Goal: Task Accomplishment & Management: Manage account settings

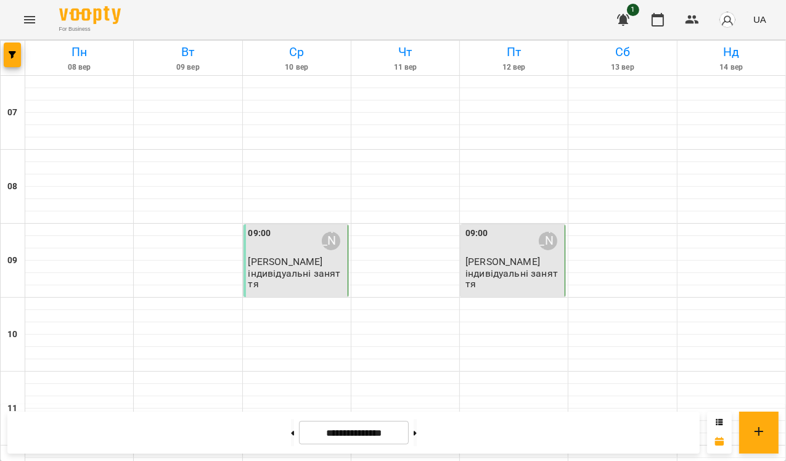
scroll to position [274, 0]
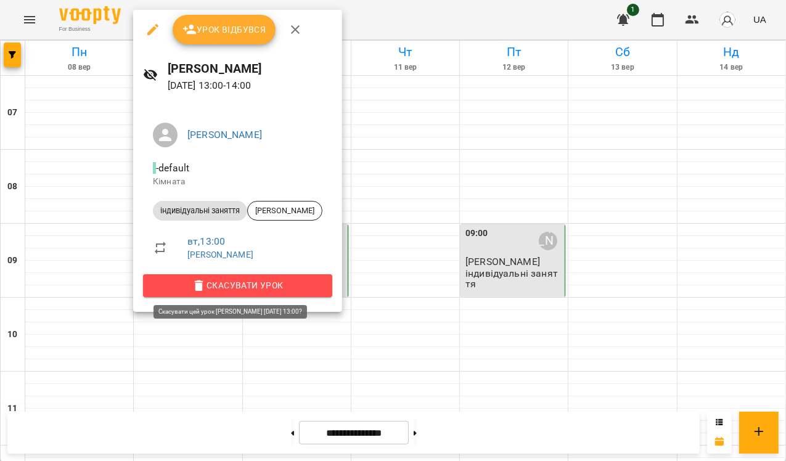
click at [238, 286] on span "Скасувати Урок" at bounding box center [237, 285] width 169 height 15
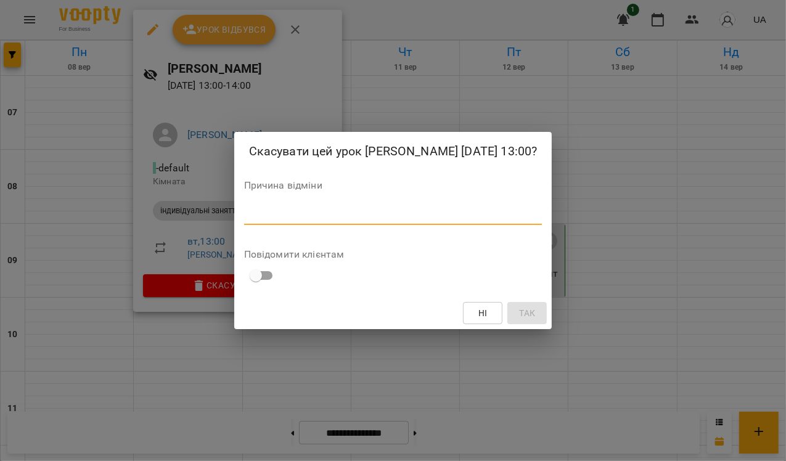
click at [303, 221] on textarea at bounding box center [393, 215] width 298 height 12
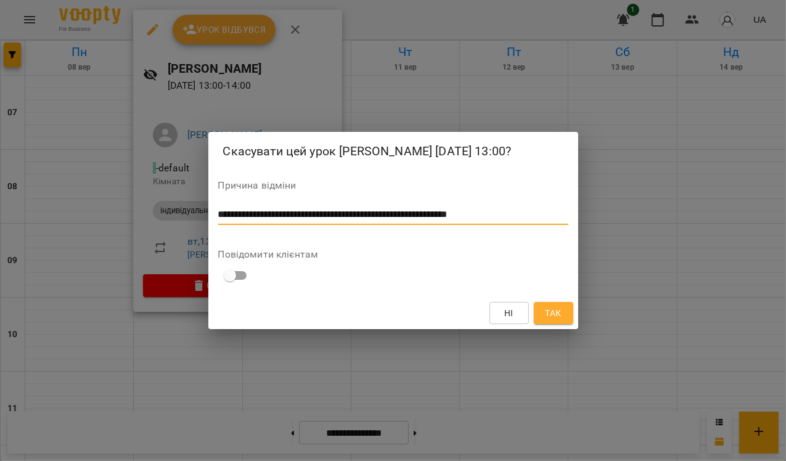
type textarea "**********"
click at [548, 319] on span "Так" at bounding box center [553, 313] width 16 height 15
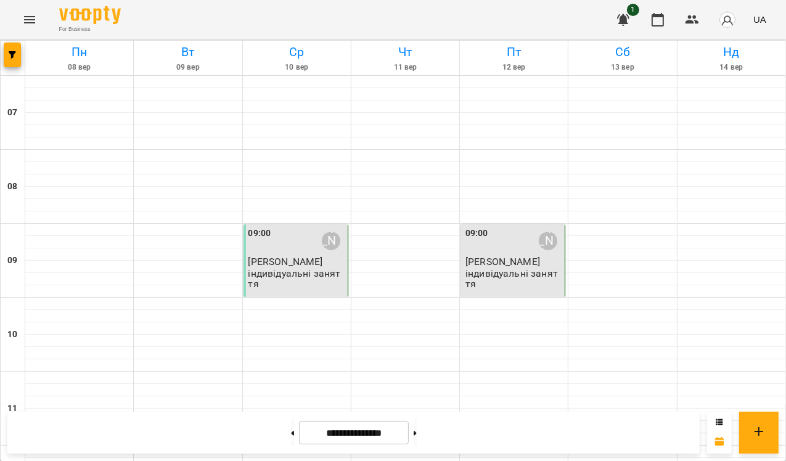
scroll to position [0, 0]
click at [417, 429] on button at bounding box center [415, 432] width 3 height 27
type input "**********"
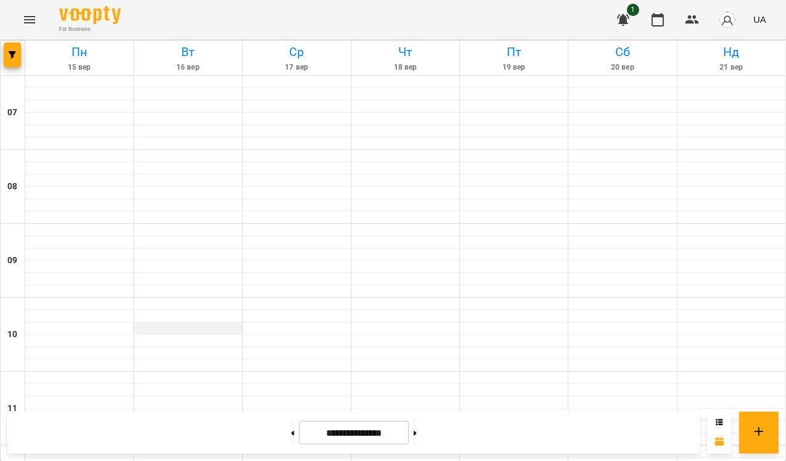
scroll to position [285, 0]
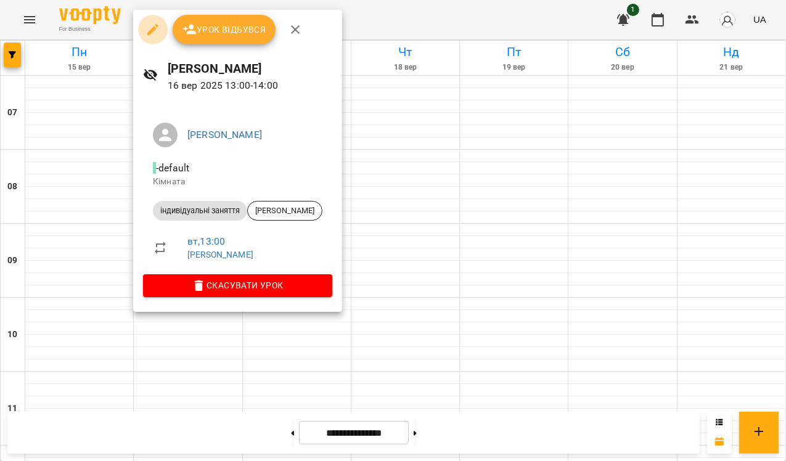
click at [153, 27] on icon "button" at bounding box center [152, 29] width 11 height 11
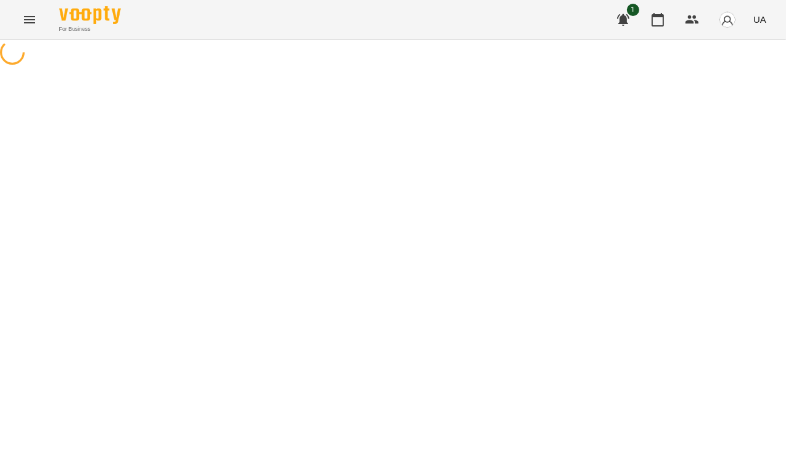
select select "**********"
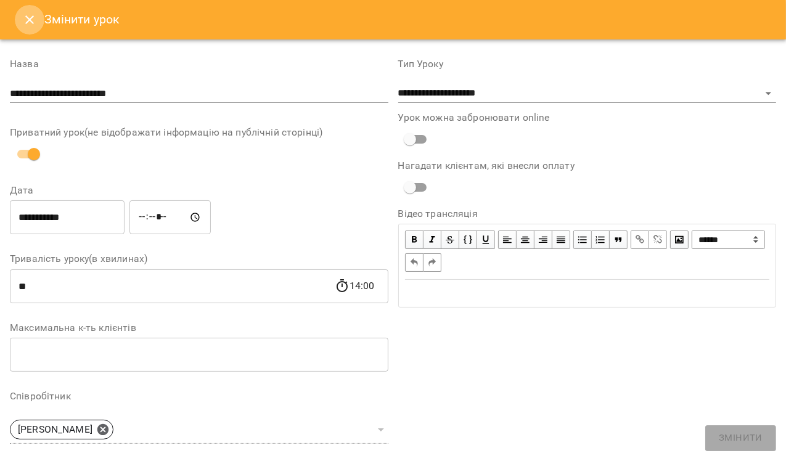
click at [27, 21] on icon "Close" at bounding box center [29, 19] width 15 height 15
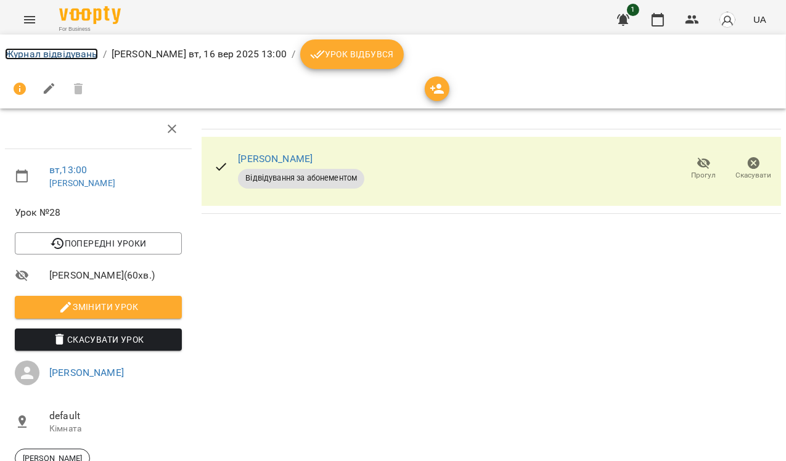
click at [77, 55] on link "Журнал відвідувань" at bounding box center [51, 54] width 93 height 12
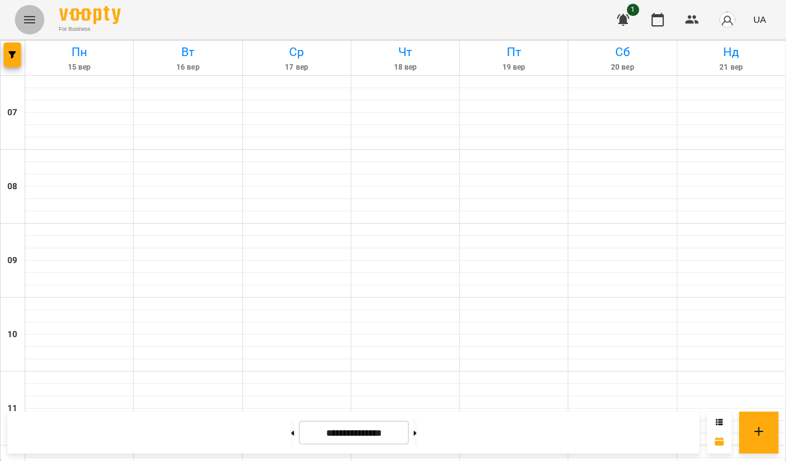
click at [24, 17] on icon "Menu" at bounding box center [29, 19] width 15 height 15
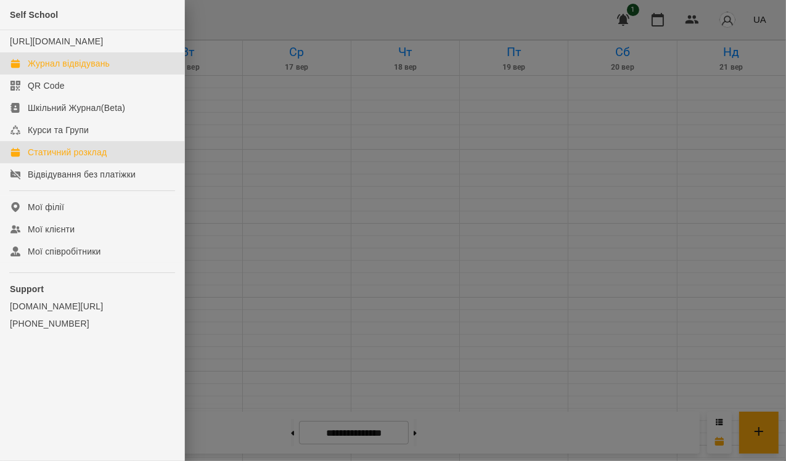
click at [80, 158] on div "Статичний розклад" at bounding box center [67, 152] width 79 height 12
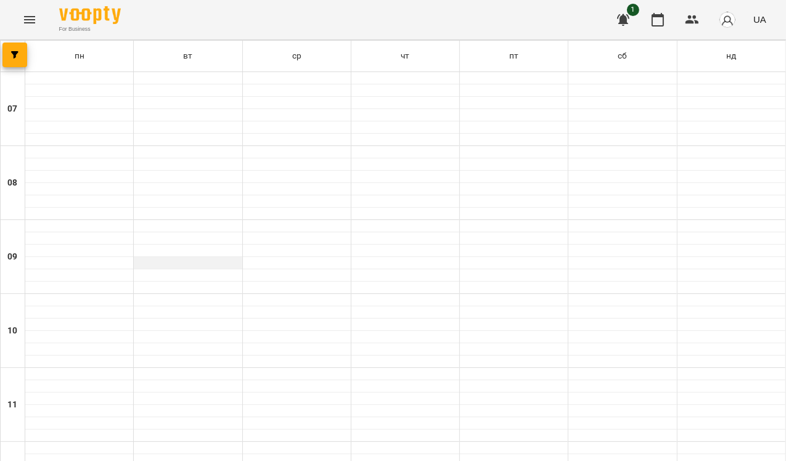
scroll to position [195, 0]
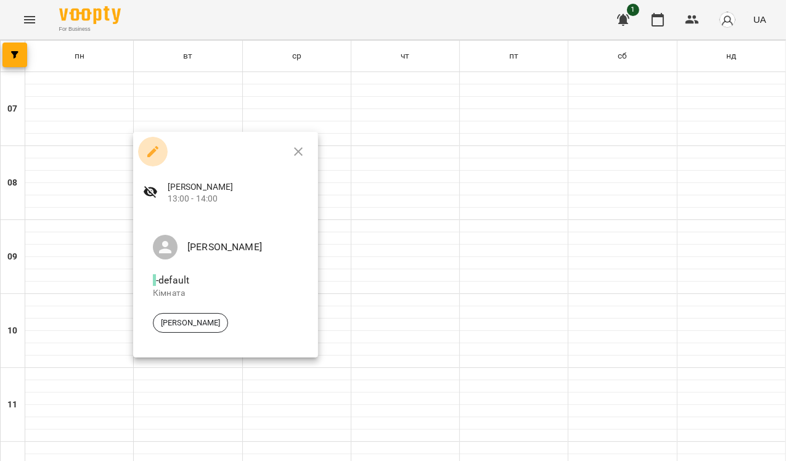
click at [152, 150] on icon "button" at bounding box center [152, 151] width 15 height 15
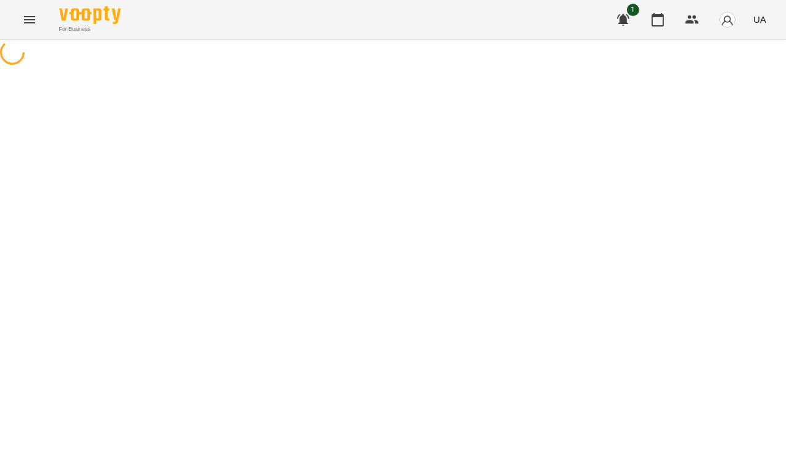
select select "*"
select select "**********"
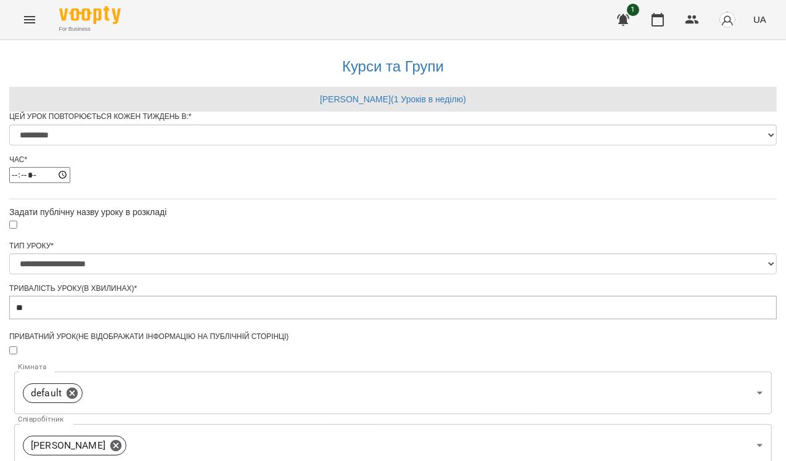
scroll to position [503, 0]
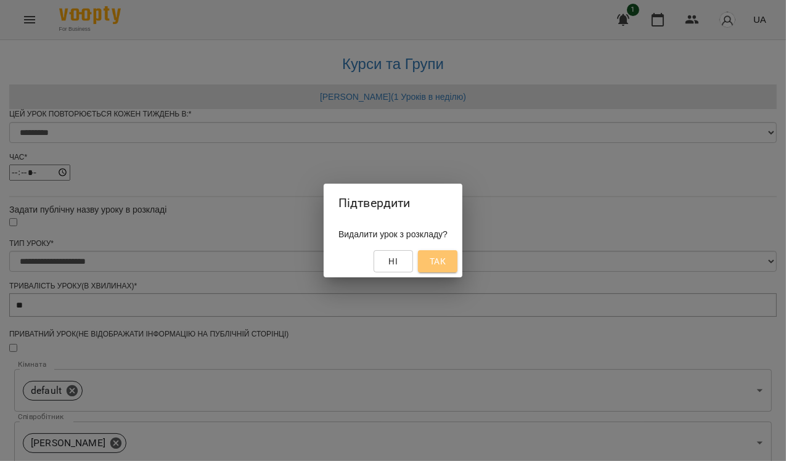
click at [435, 254] on button "Так" at bounding box center [437, 261] width 39 height 22
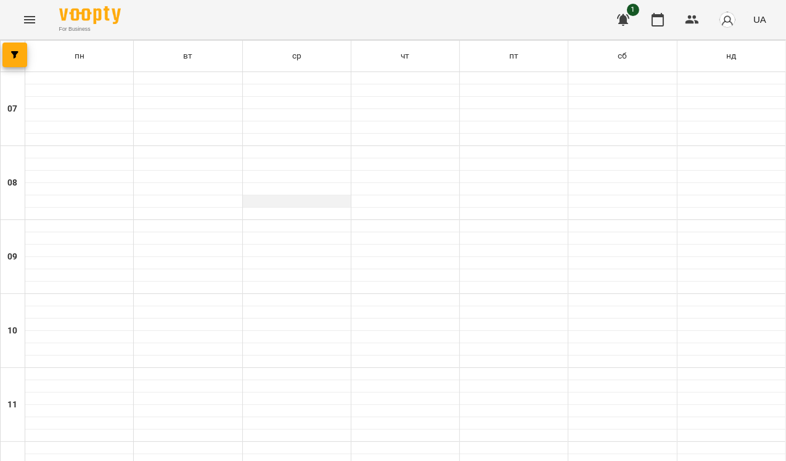
scroll to position [42, 0]
click at [199, 220] on div at bounding box center [188, 226] width 108 height 12
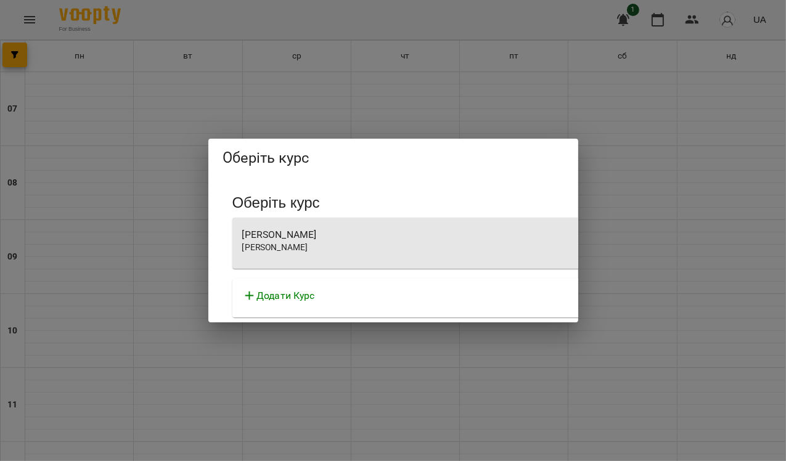
click at [316, 253] on div "[PERSON_NAME] Філіксівна [PERSON_NAME]" at bounding box center [583, 243] width 703 height 51
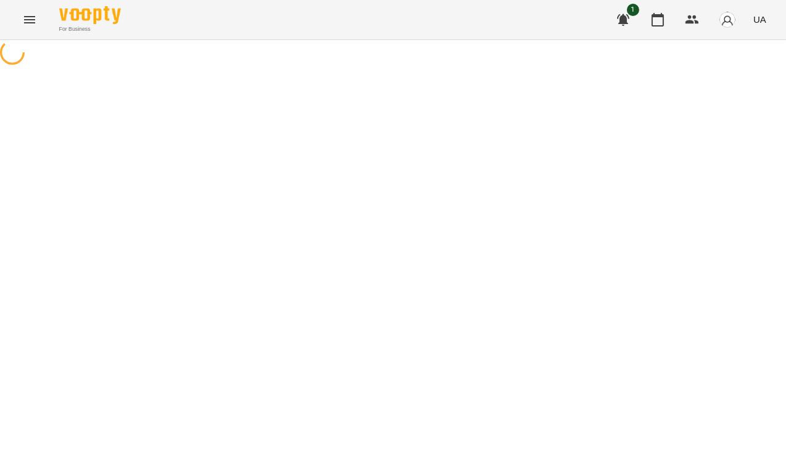
select select "**********"
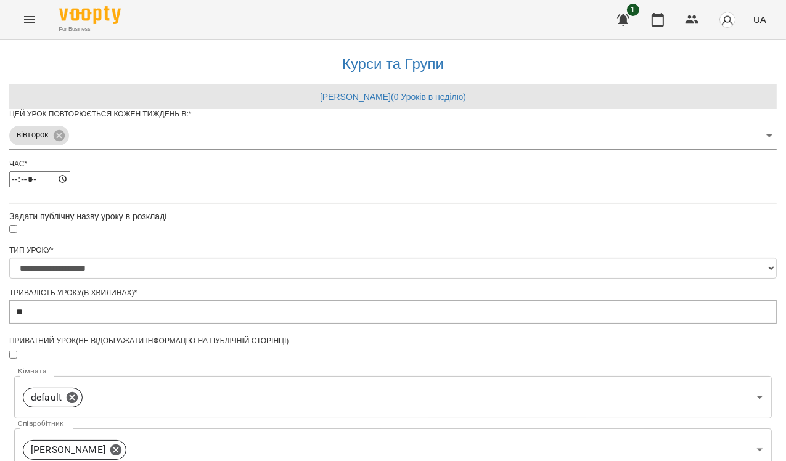
scroll to position [364, 0]
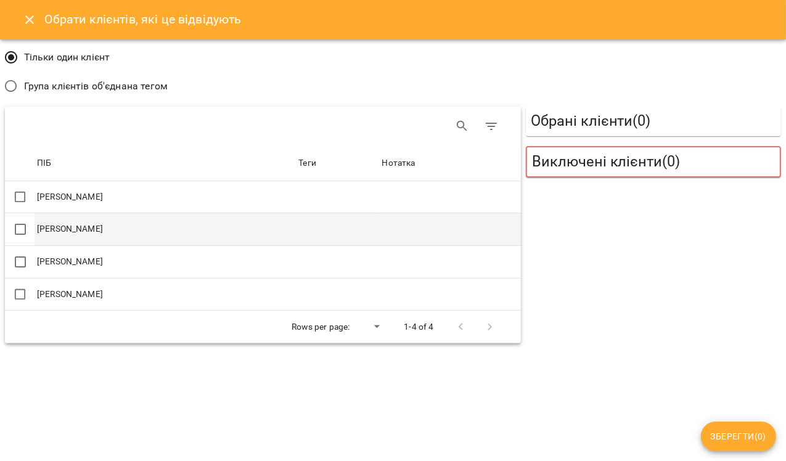
click at [174, 227] on td "[PERSON_NAME]" at bounding box center [165, 229] width 261 height 33
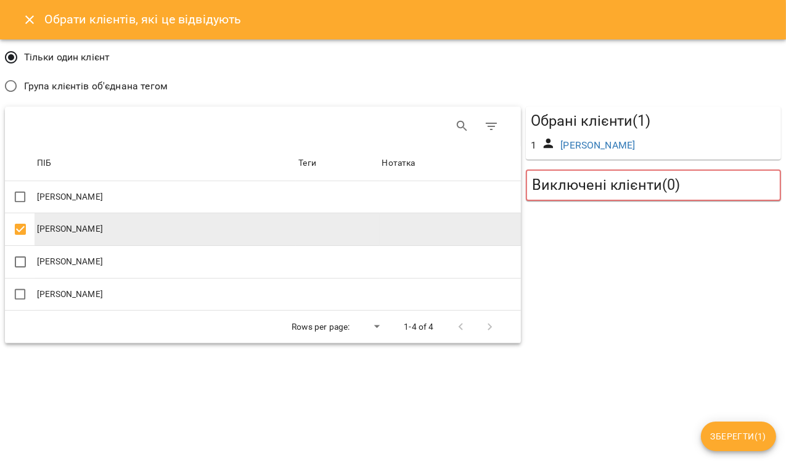
click at [743, 432] on span "Зберегти ( 1 )" at bounding box center [738, 436] width 55 height 15
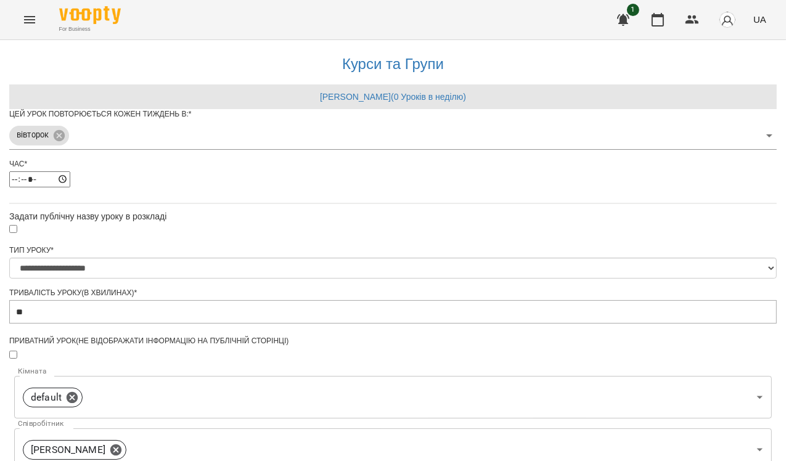
scroll to position [426, 0]
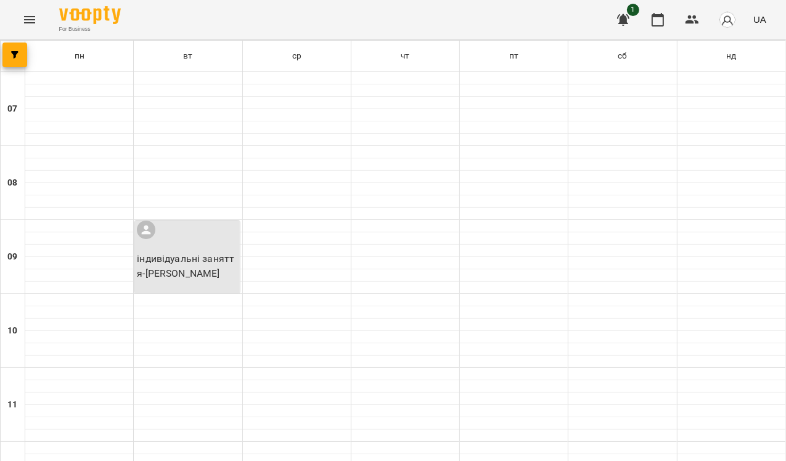
click at [192, 236] on div "індивідуальні заняття - [PERSON_NAME]" at bounding box center [186, 257] width 105 height 73
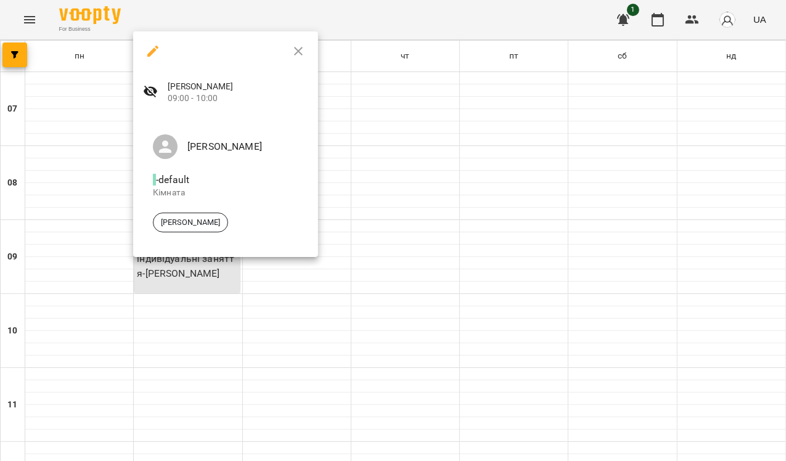
click at [342, 251] on div at bounding box center [393, 230] width 786 height 461
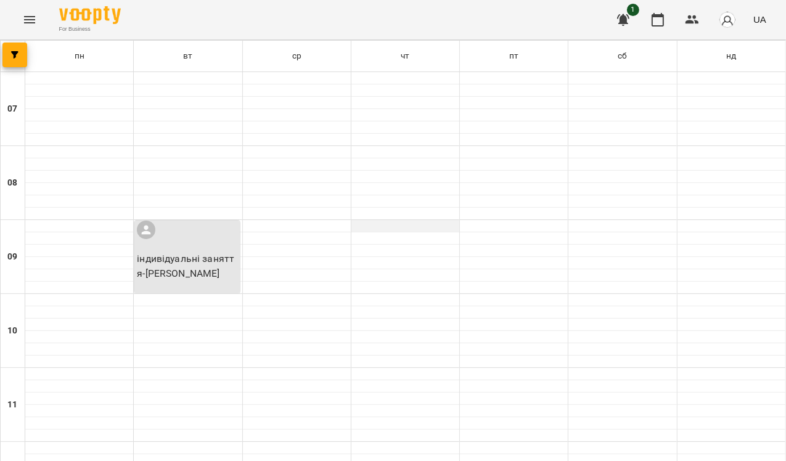
click at [409, 223] on div at bounding box center [405, 226] width 108 height 12
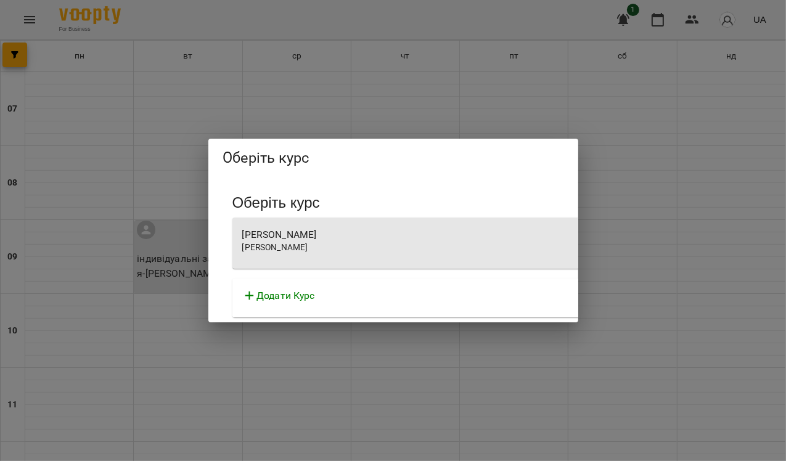
click at [327, 345] on div "Оберіть курс Оберіть курс [PERSON_NAME] Філіксівна [PERSON_NAME] Курс" at bounding box center [393, 230] width 786 height 461
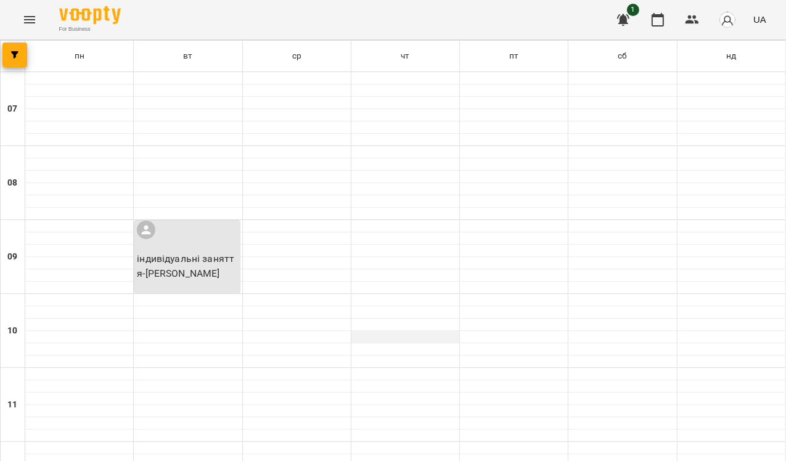
click at [441, 335] on div at bounding box center [405, 337] width 108 height 12
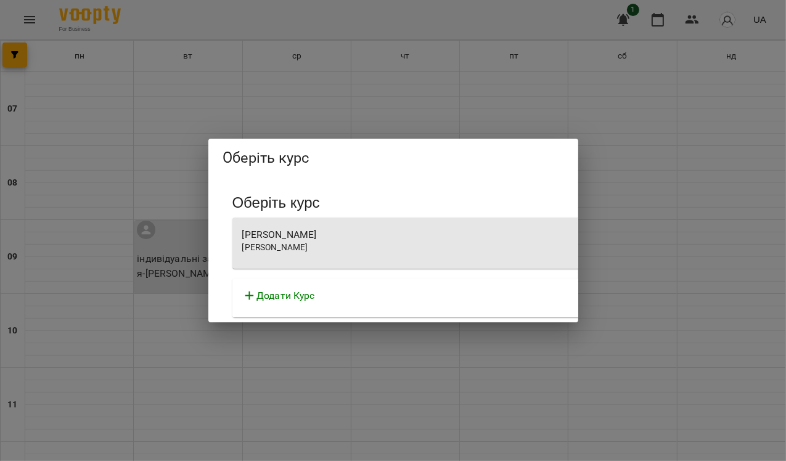
click at [331, 233] on div "[PERSON_NAME]" at bounding box center [583, 234] width 683 height 15
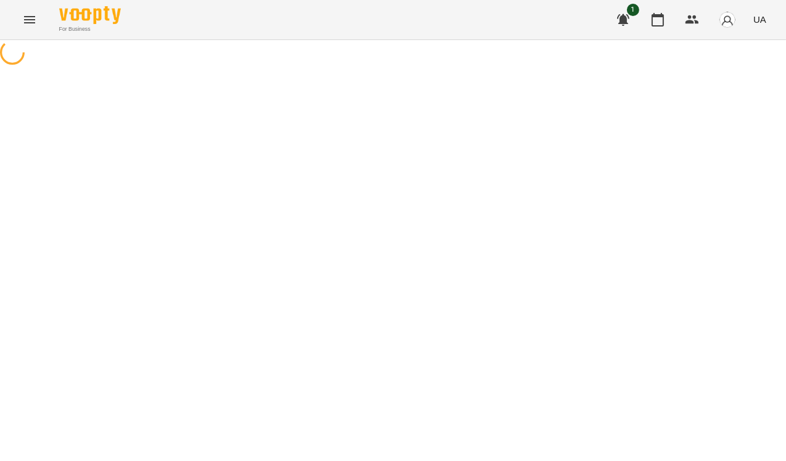
select select "**********"
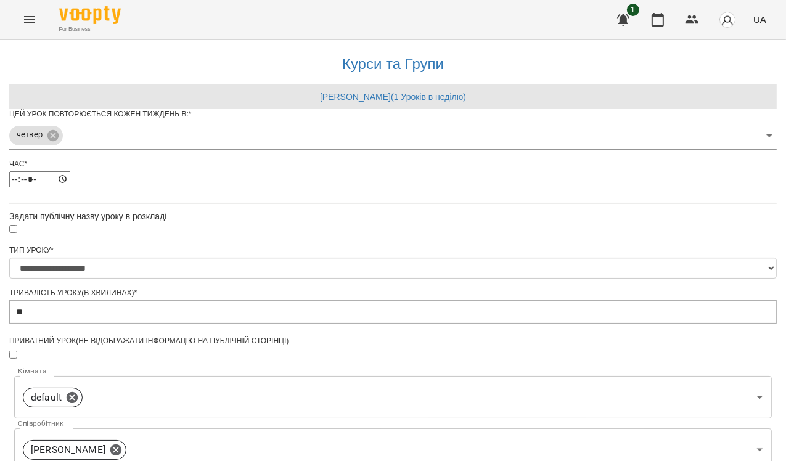
scroll to position [364, 0]
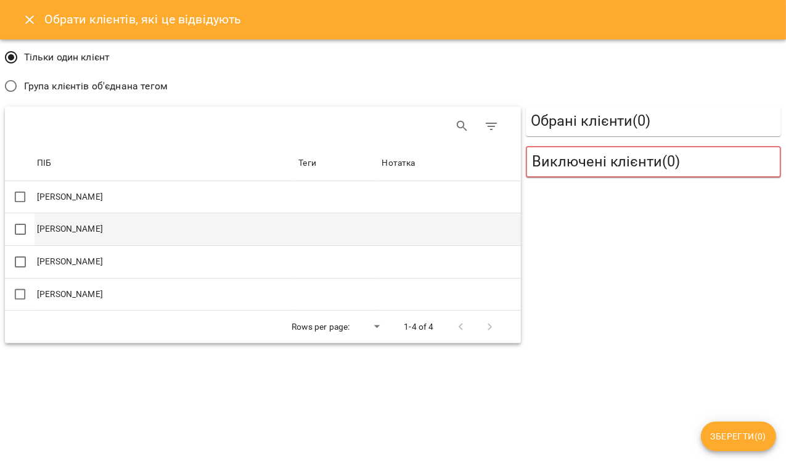
click at [172, 229] on td "[PERSON_NAME]" at bounding box center [165, 229] width 261 height 33
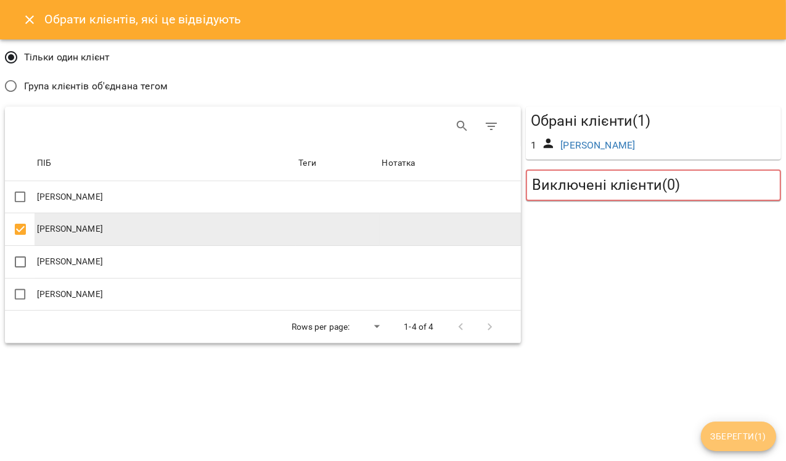
click at [727, 428] on button "Зберегти ( 1 )" at bounding box center [738, 437] width 75 height 30
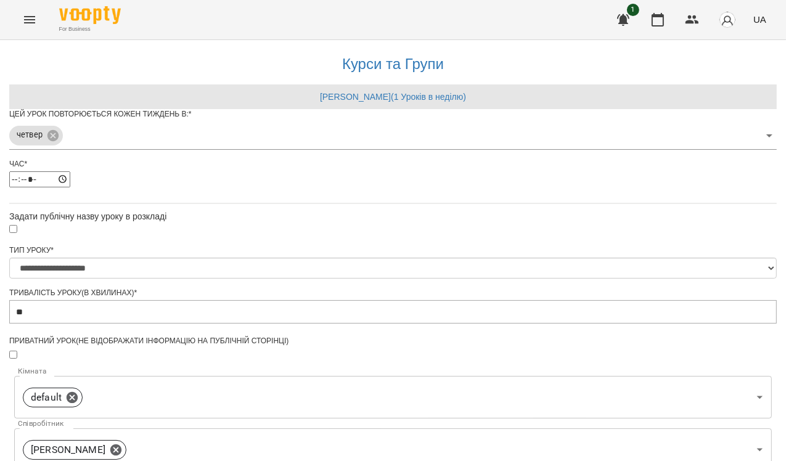
scroll to position [426, 0]
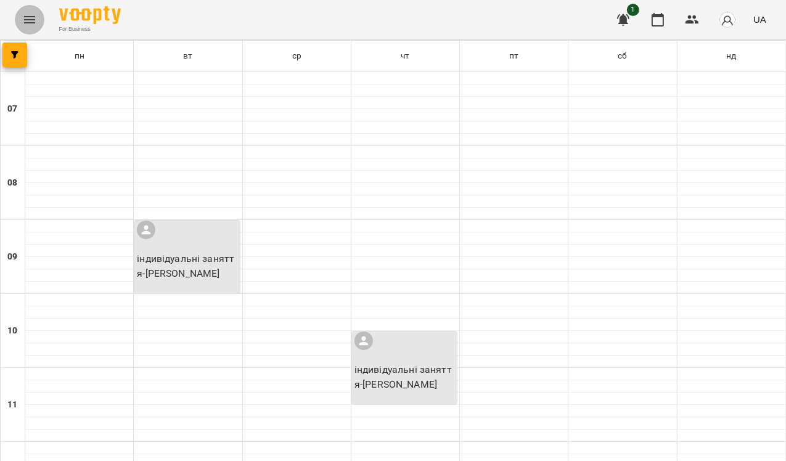
click at [29, 18] on icon "Menu" at bounding box center [29, 19] width 15 height 15
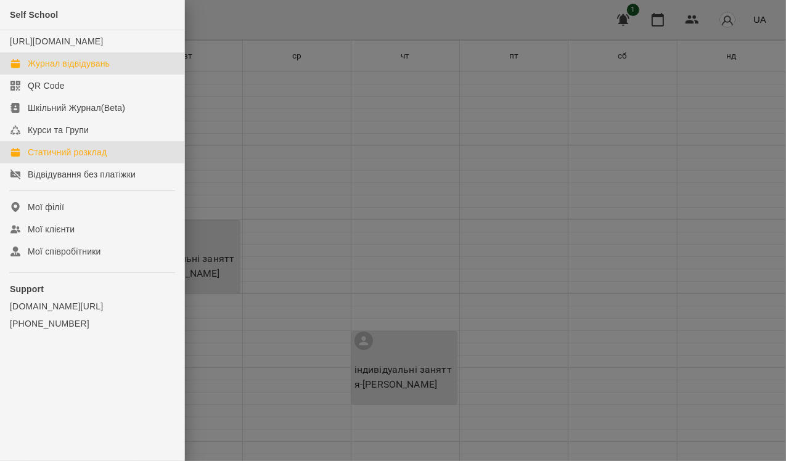
click at [91, 75] on link "Журнал відвідувань" at bounding box center [92, 63] width 184 height 22
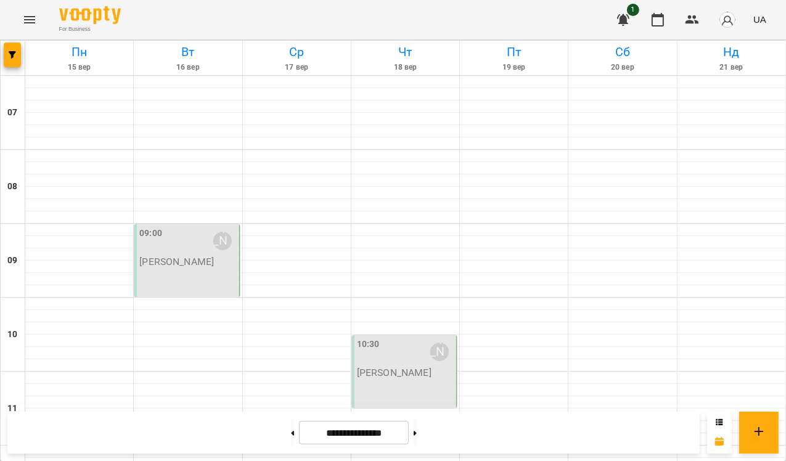
scroll to position [205, 0]
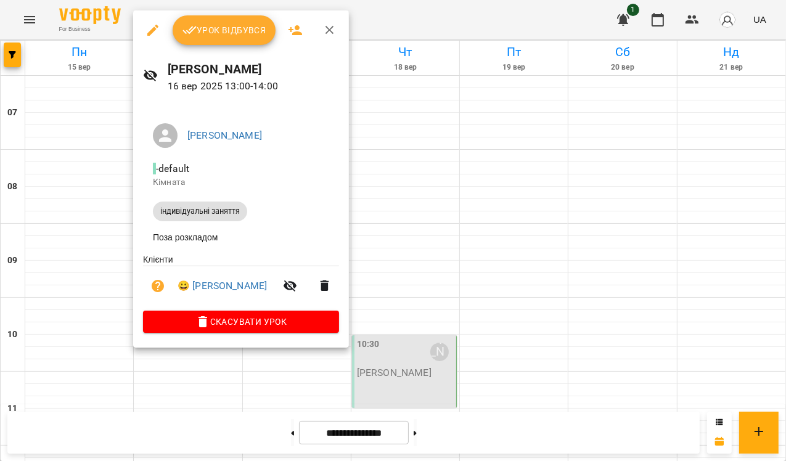
click at [433, 434] on div at bounding box center [393, 230] width 786 height 461
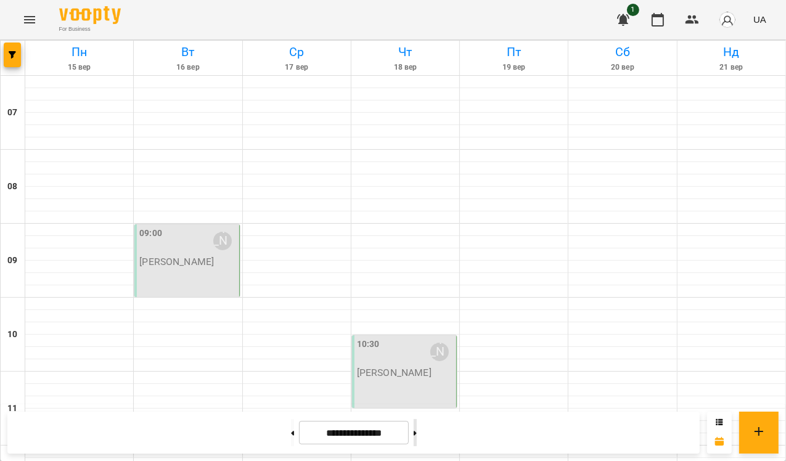
click at [417, 430] on button at bounding box center [415, 432] width 3 height 27
click at [291, 434] on button at bounding box center [292, 432] width 3 height 27
type input "**********"
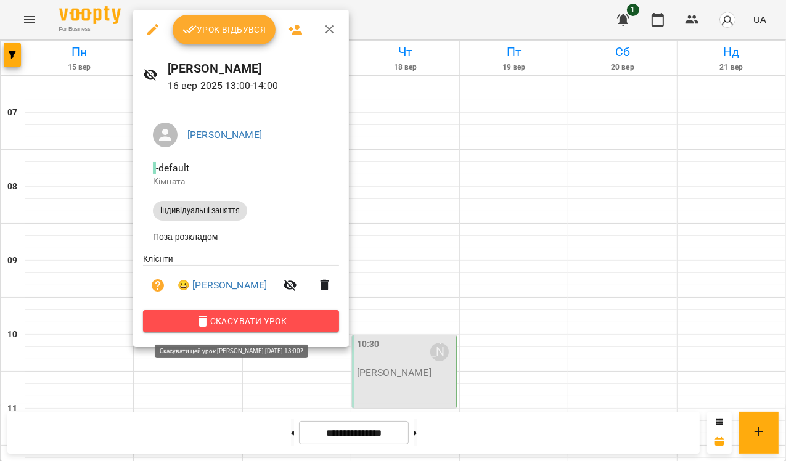
click at [243, 323] on span "Скасувати Урок" at bounding box center [241, 321] width 176 height 15
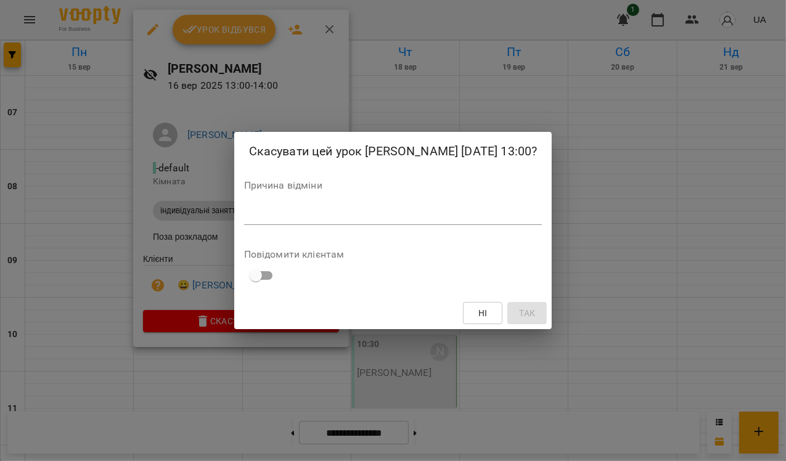
click at [256, 221] on textarea at bounding box center [393, 215] width 298 height 12
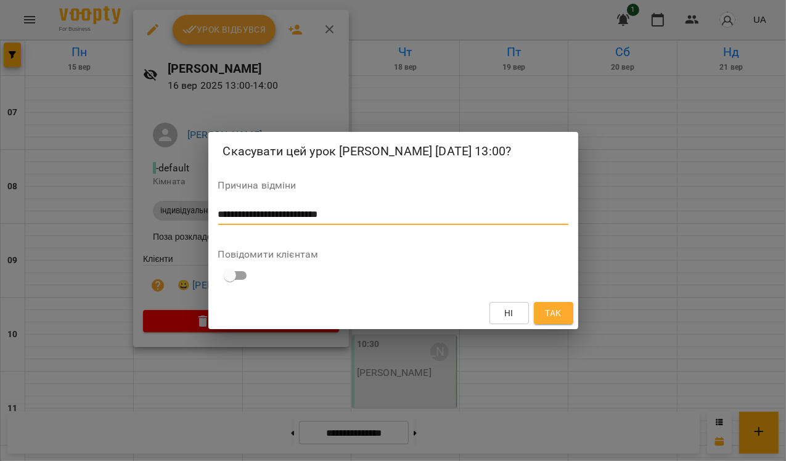
type textarea "**********"
click at [559, 320] on span "Так" at bounding box center [553, 313] width 16 height 15
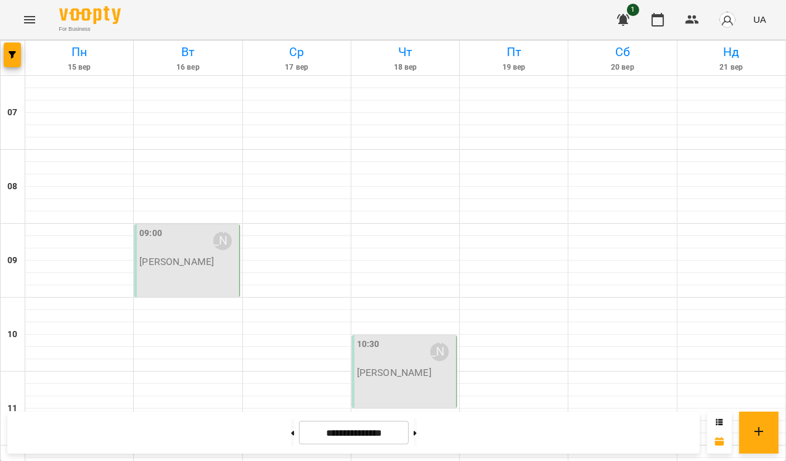
scroll to position [148, 0]
click at [180, 227] on div "09:00 [PERSON_NAME]" at bounding box center [187, 241] width 97 height 28
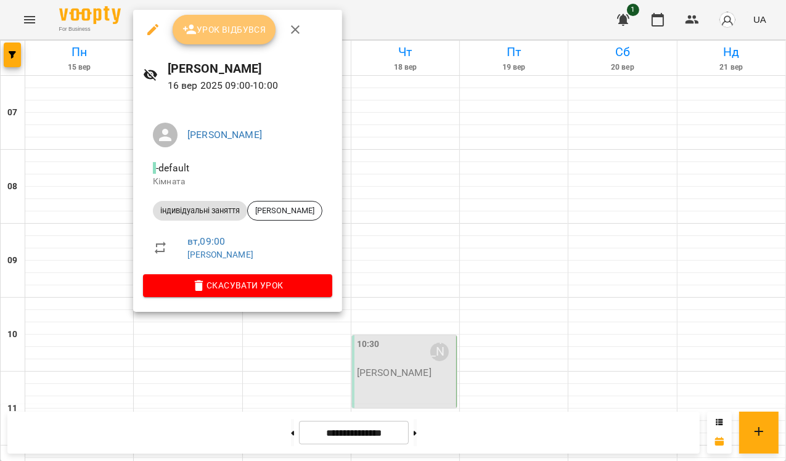
click at [236, 26] on span "Урок відбувся" at bounding box center [224, 29] width 84 height 15
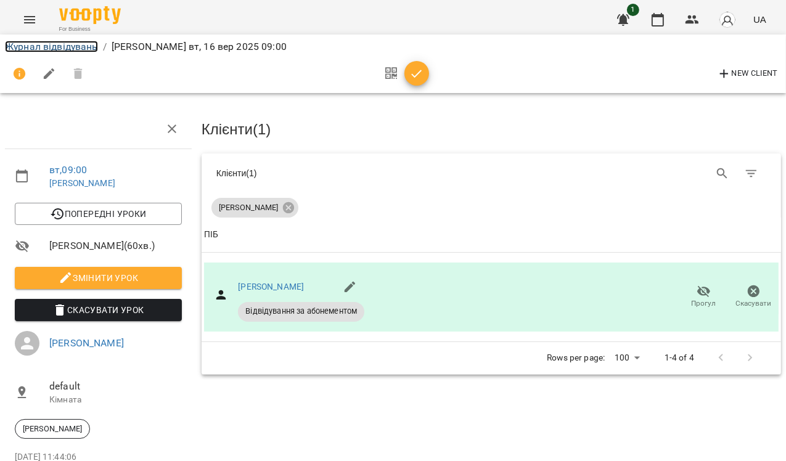
click at [67, 50] on link "Журнал відвідувань" at bounding box center [51, 47] width 93 height 12
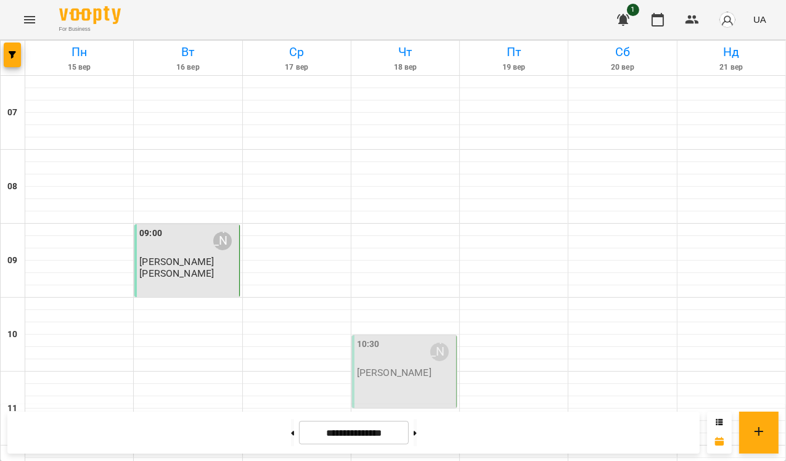
click at [187, 240] on div "09:00 [PERSON_NAME]" at bounding box center [187, 241] width 97 height 28
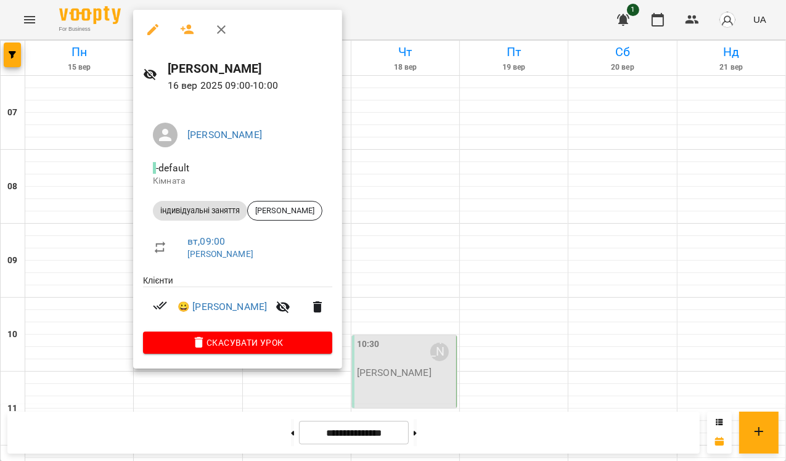
click at [491, 235] on div at bounding box center [393, 230] width 786 height 461
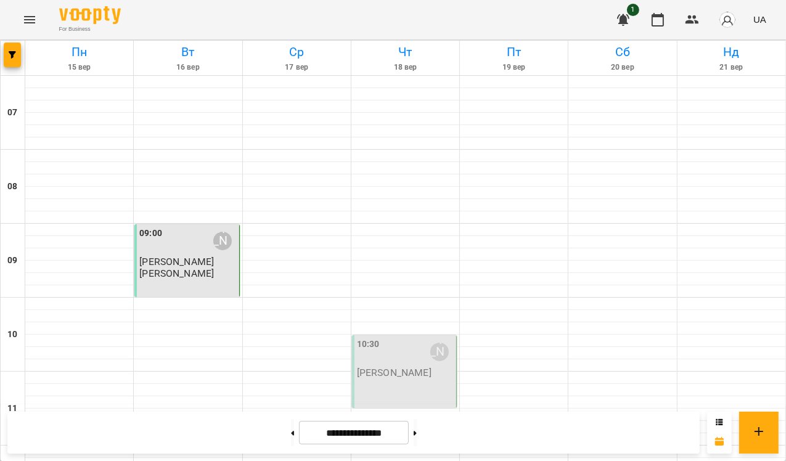
scroll to position [227, 0]
click at [195, 446] on div at bounding box center [188, 452] width 108 height 12
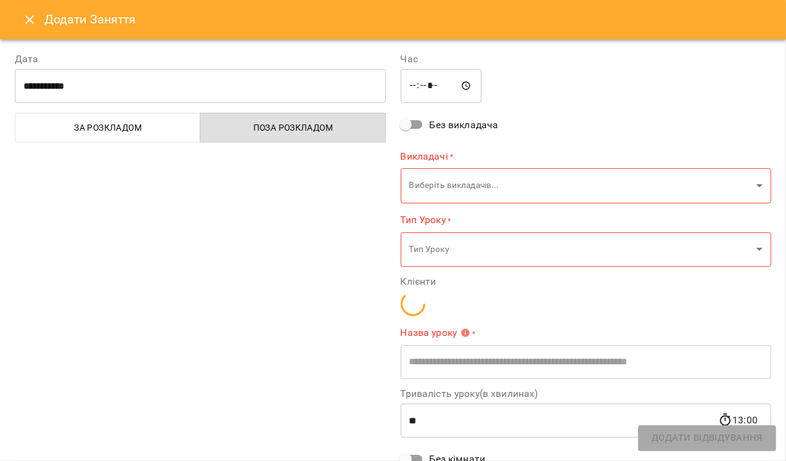
type input "**********"
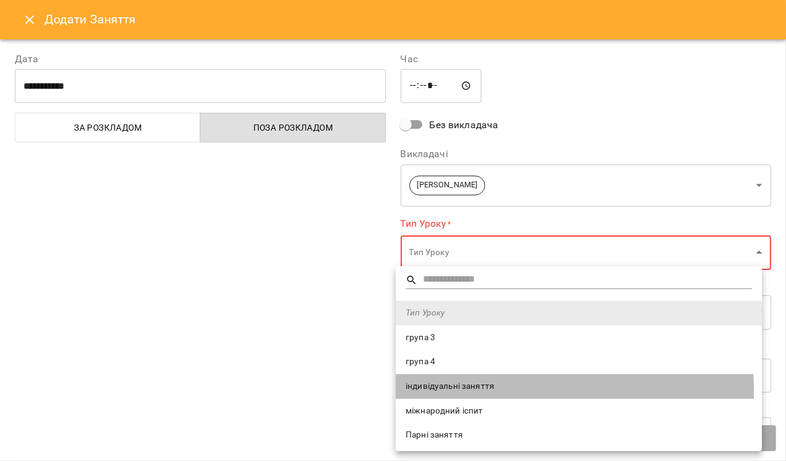
click at [449, 390] on span "індивідуальні заняття" at bounding box center [579, 386] width 346 height 12
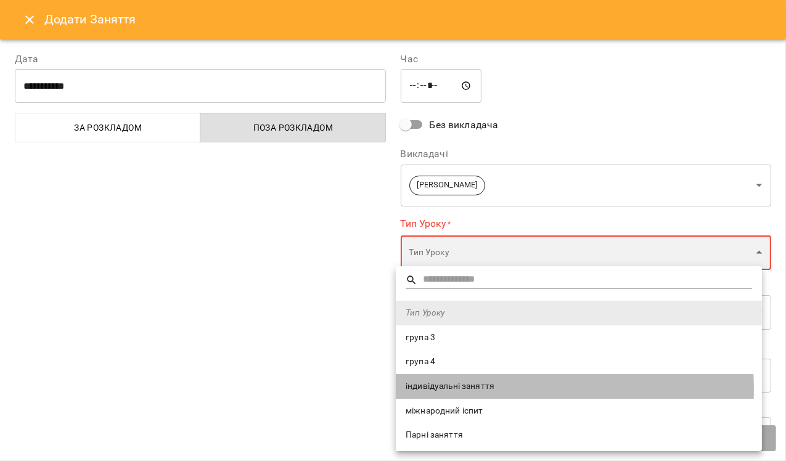
type input "**********"
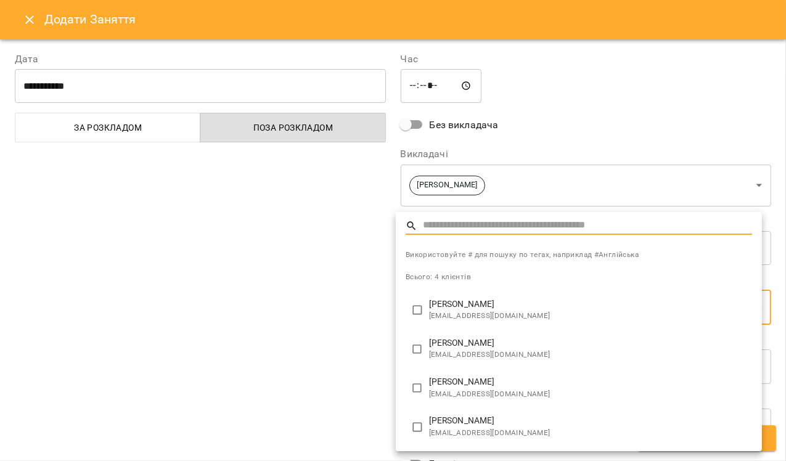
click at [477, 385] on p "[PERSON_NAME]" at bounding box center [590, 382] width 323 height 12
type input "**********"
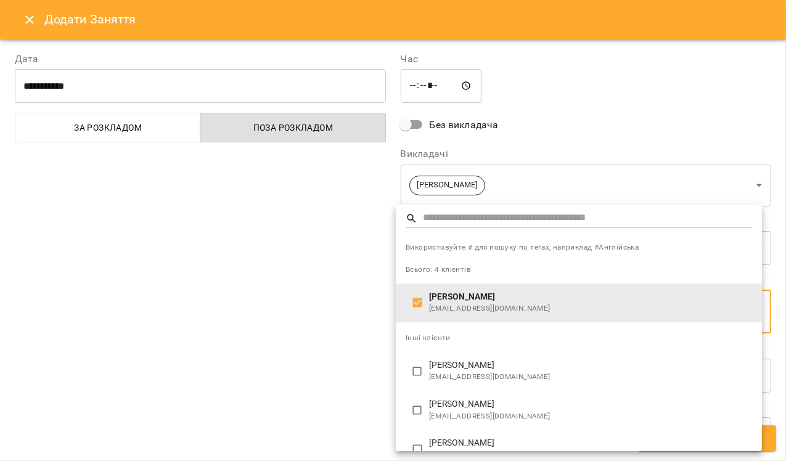
scroll to position [22, 0]
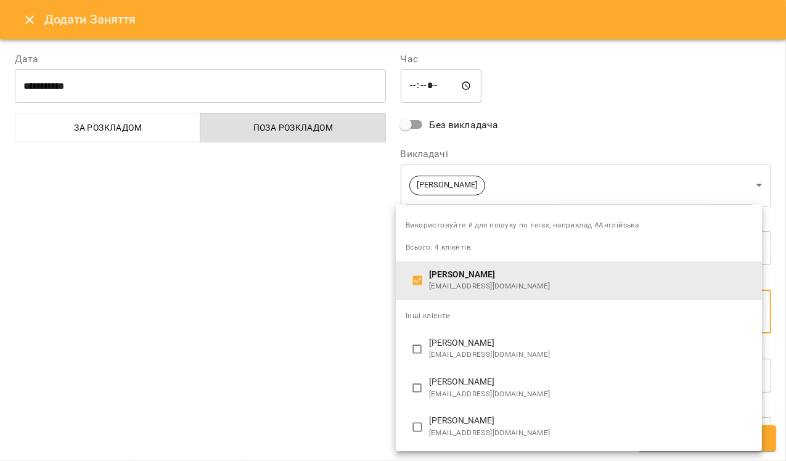
click at [253, 338] on div at bounding box center [393, 230] width 786 height 461
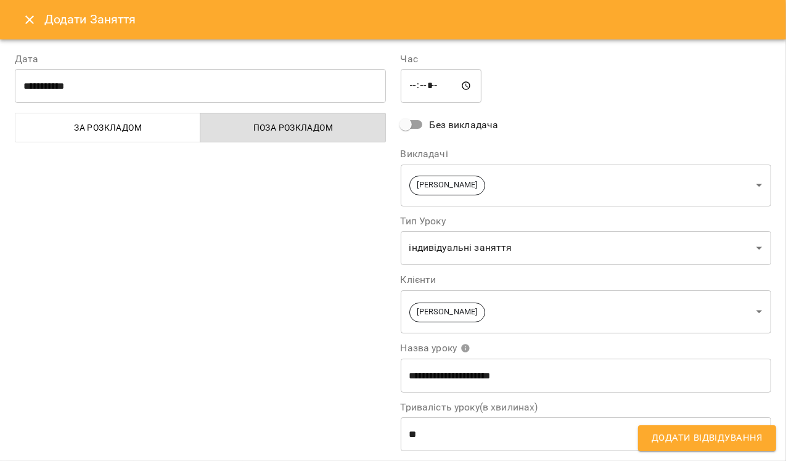
scroll to position [59, 0]
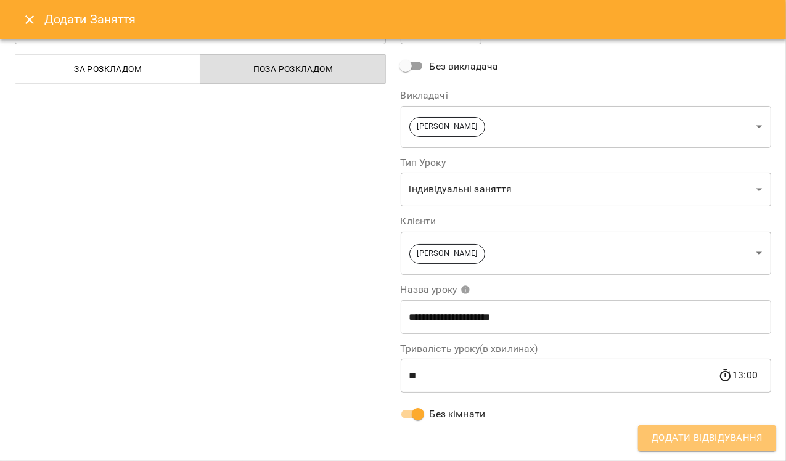
click at [717, 439] on span "Додати Відвідування" at bounding box center [706, 438] width 111 height 16
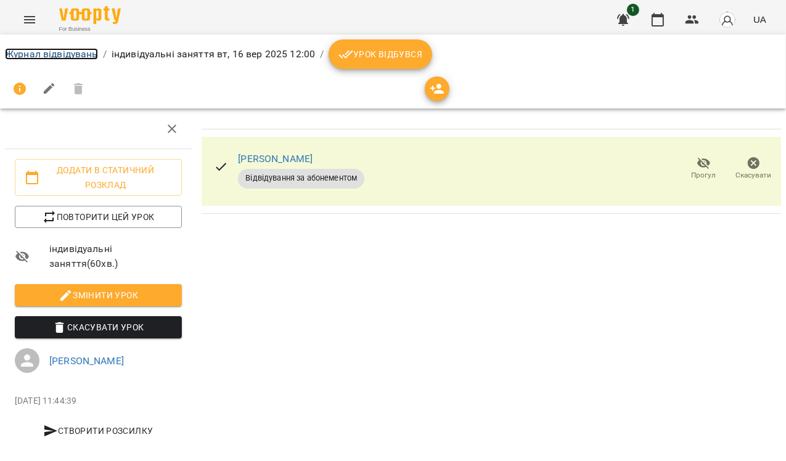
click at [54, 51] on link "Журнал відвідувань" at bounding box center [51, 54] width 93 height 12
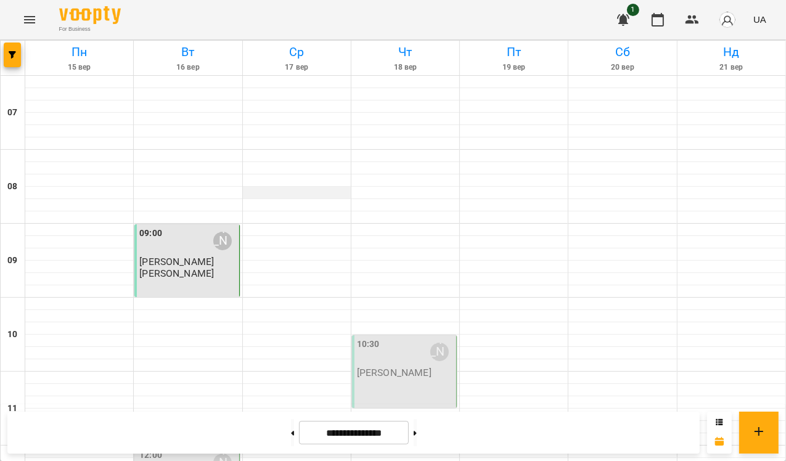
scroll to position [39, 0]
click at [389, 224] on div at bounding box center [405, 230] width 108 height 12
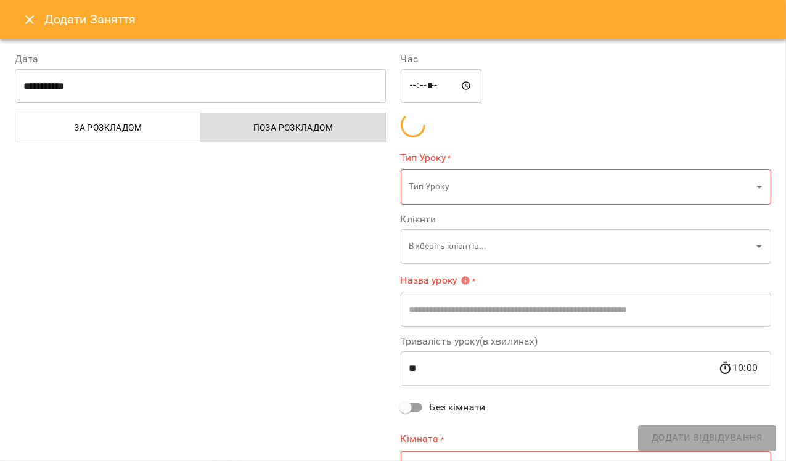
type input "**********"
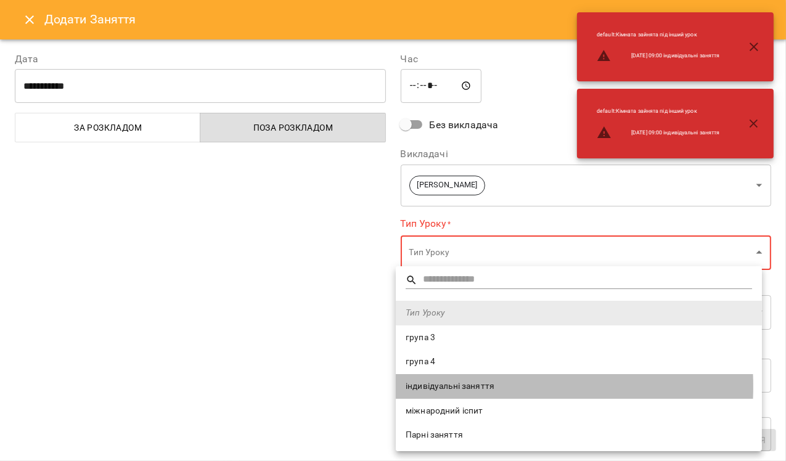
click at [458, 386] on span "індивідуальні заняття" at bounding box center [579, 386] width 346 height 12
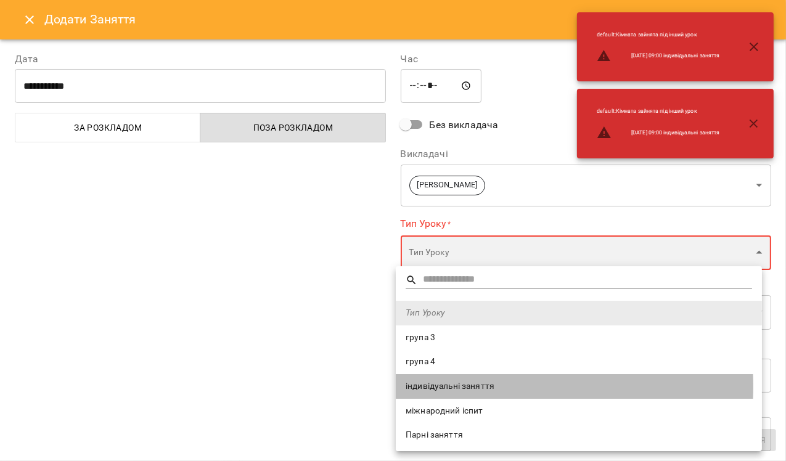
type input "**********"
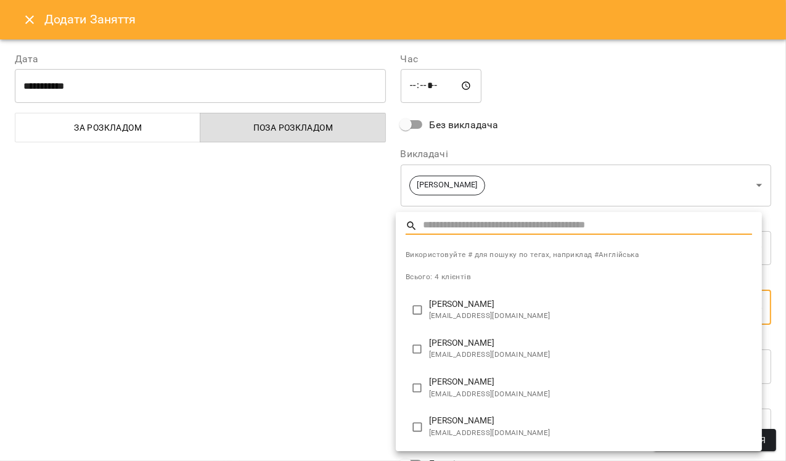
click at [447, 392] on span "[EMAIL_ADDRESS][DOMAIN_NAME]" at bounding box center [590, 394] width 323 height 12
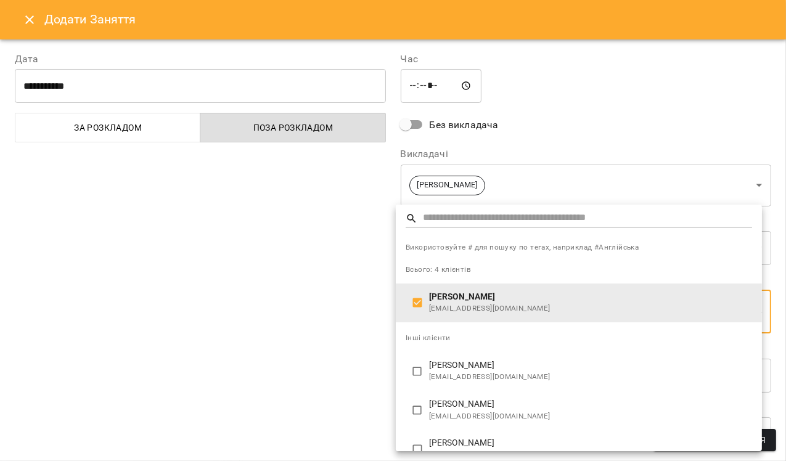
type input "**********"
click at [288, 330] on div at bounding box center [393, 230] width 786 height 461
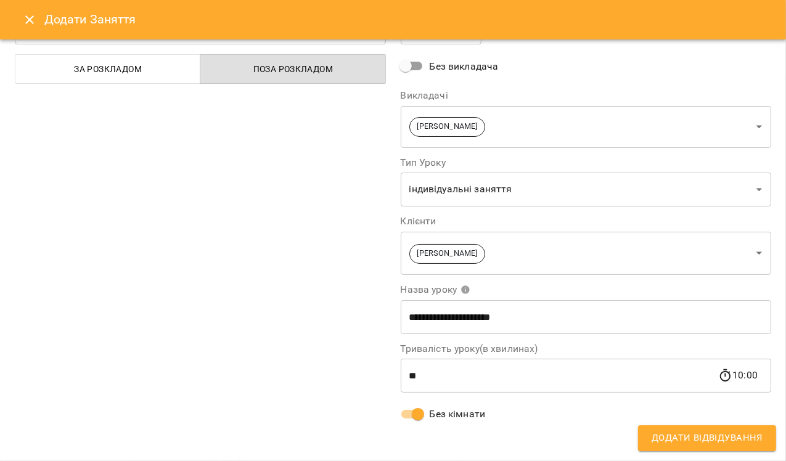
scroll to position [59, 0]
click at [693, 443] on span "Додати Відвідування" at bounding box center [706, 438] width 111 height 16
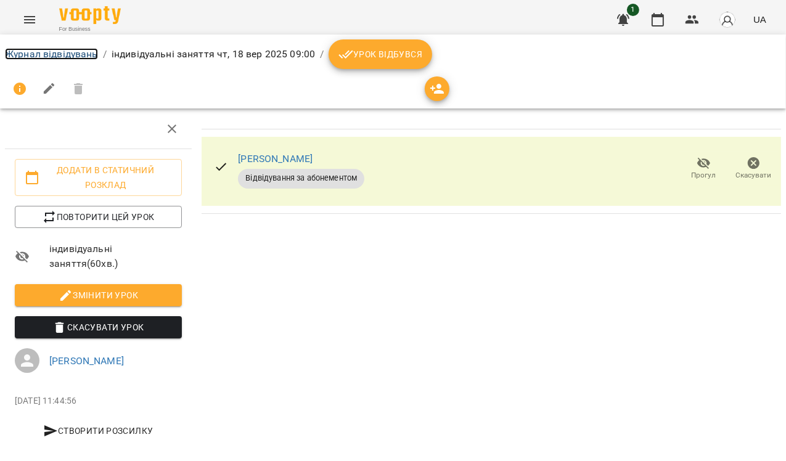
click at [64, 50] on link "Журнал відвідувань" at bounding box center [51, 54] width 93 height 12
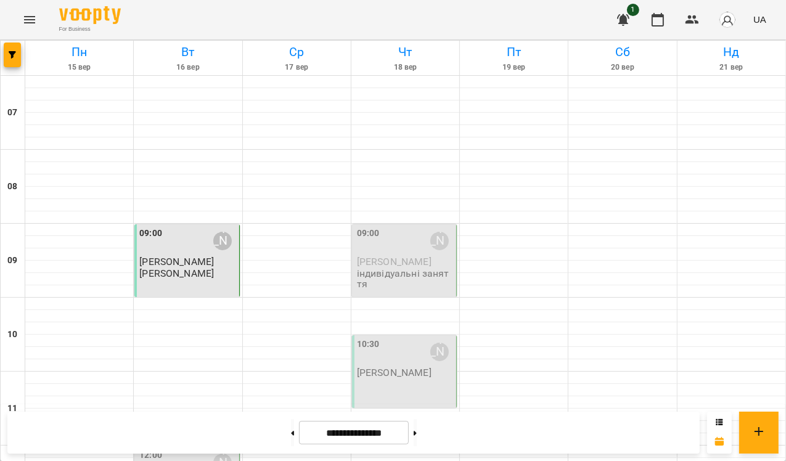
scroll to position [85, 0]
click at [291, 434] on button at bounding box center [292, 432] width 3 height 27
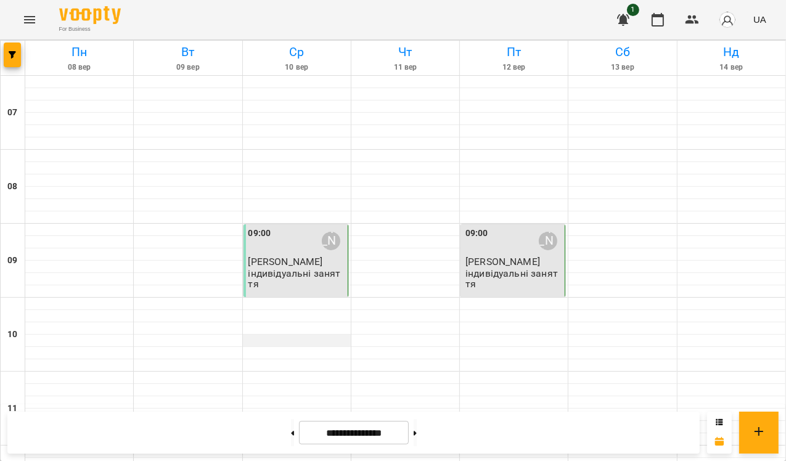
scroll to position [99, 0]
click at [291, 434] on button at bounding box center [292, 432] width 3 height 27
type input "**********"
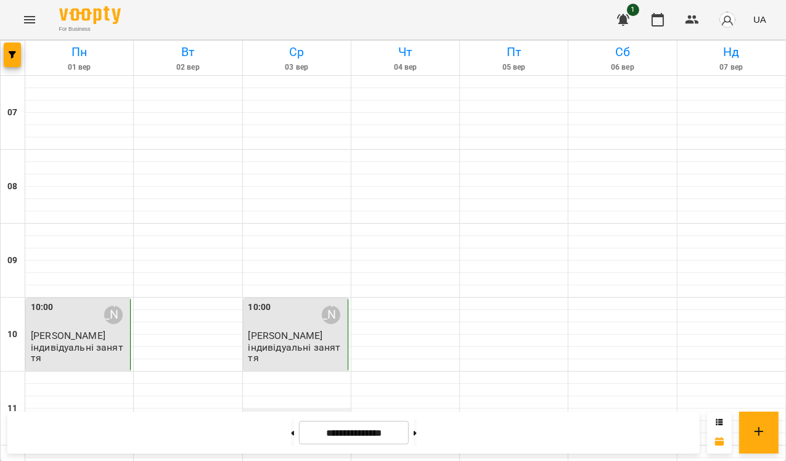
scroll to position [273, 0]
